Goal: Task Accomplishment & Management: Manage account settings

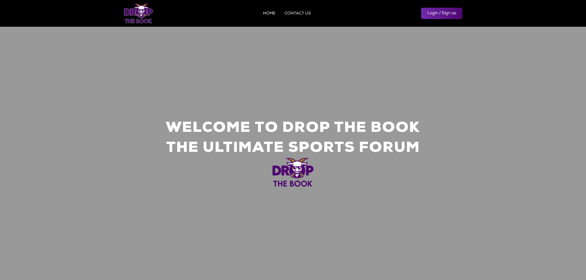
click at [432, 14] on link "Login / Sign up" at bounding box center [441, 13] width 41 height 11
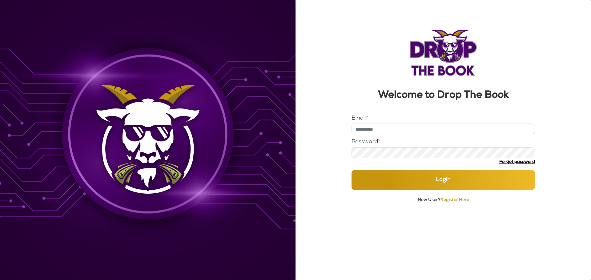
click at [509, 162] on link "Forgot password" at bounding box center [517, 162] width 36 height 4
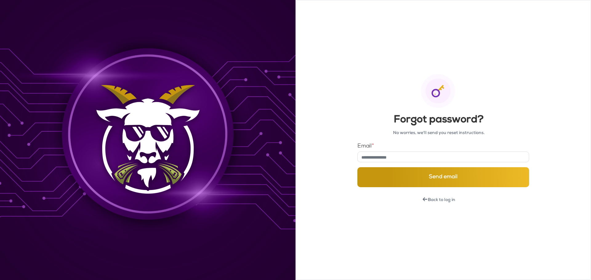
click at [399, 156] on input "email" at bounding box center [443, 157] width 172 height 11
type input "**********"
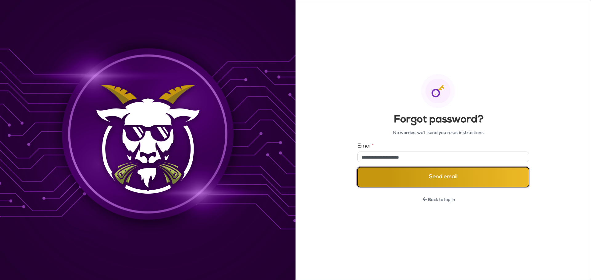
click at [445, 180] on button "Send email" at bounding box center [443, 177] width 172 height 20
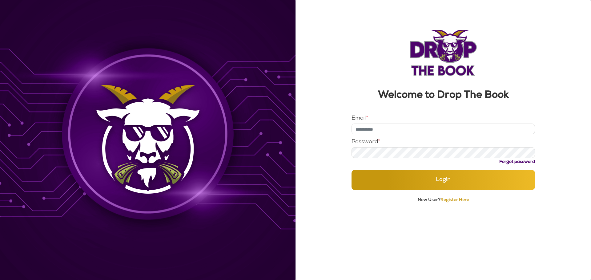
click at [398, 132] on input "Email *" at bounding box center [443, 129] width 184 height 11
type input "*"
type input "**********"
click at [351, 170] on button "Login" at bounding box center [443, 180] width 184 height 20
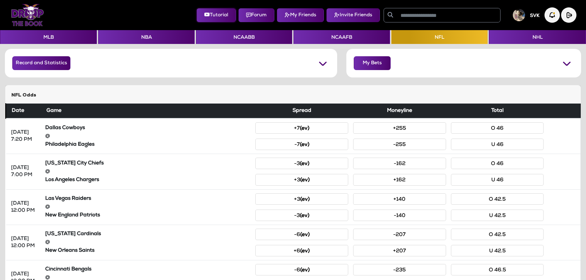
click at [221, 20] on button "Tutorial" at bounding box center [216, 15] width 39 height 14
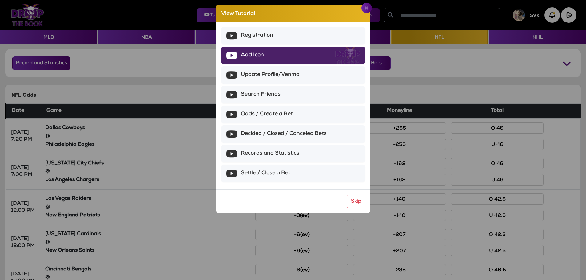
click at [252, 56] on span "Add Icon" at bounding box center [252, 55] width 23 height 7
